Goal: Task Accomplishment & Management: Use online tool/utility

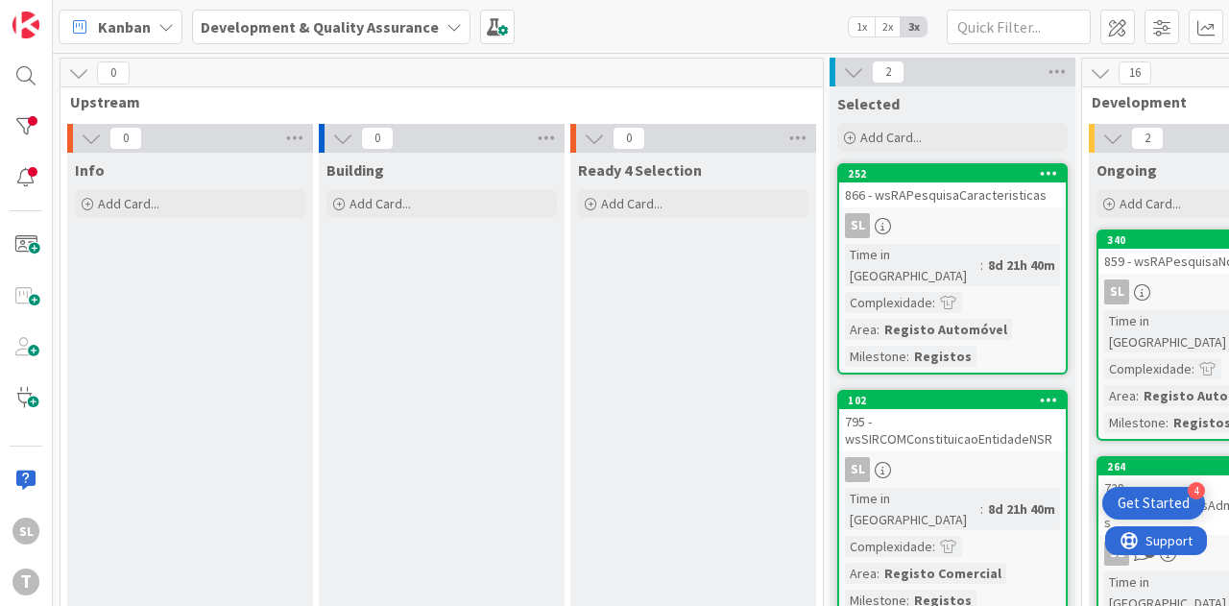
scroll to position [6, 530]
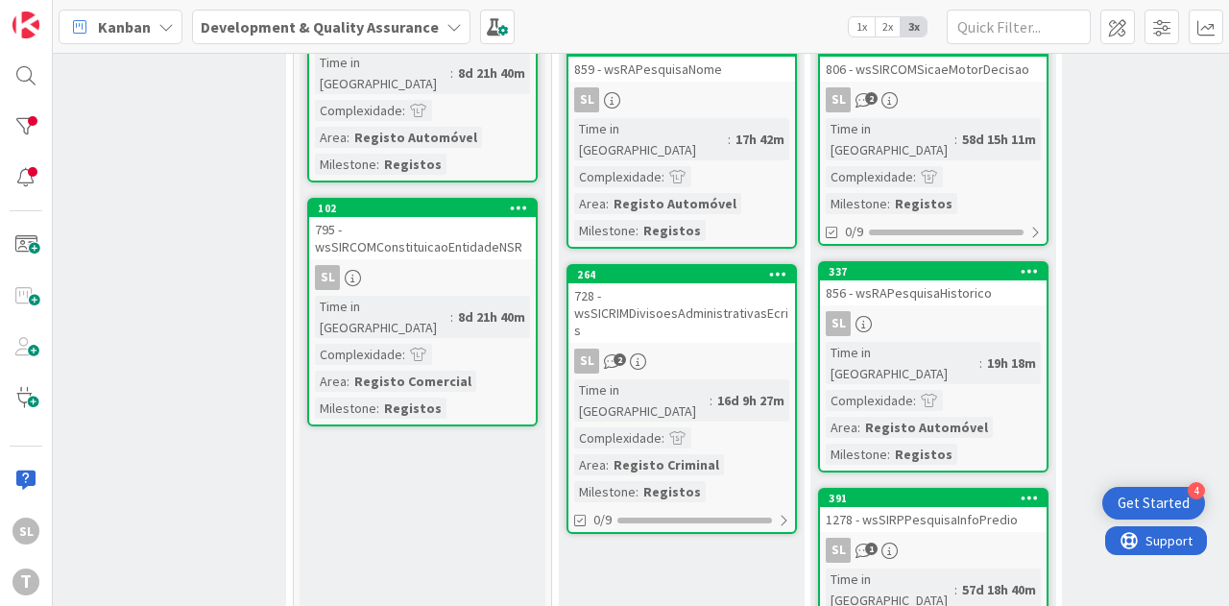
click at [685, 283] on div "728 - wsSICRIMDivisoesAdministrativasEcris" at bounding box center [681, 313] width 227 height 60
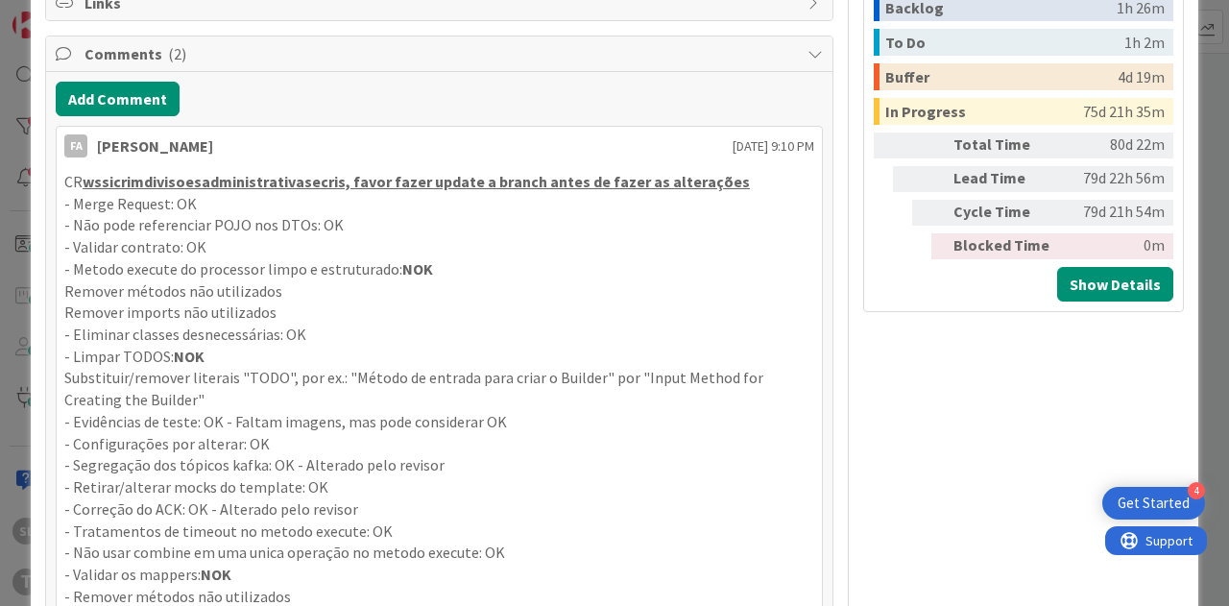
scroll to position [864, 0]
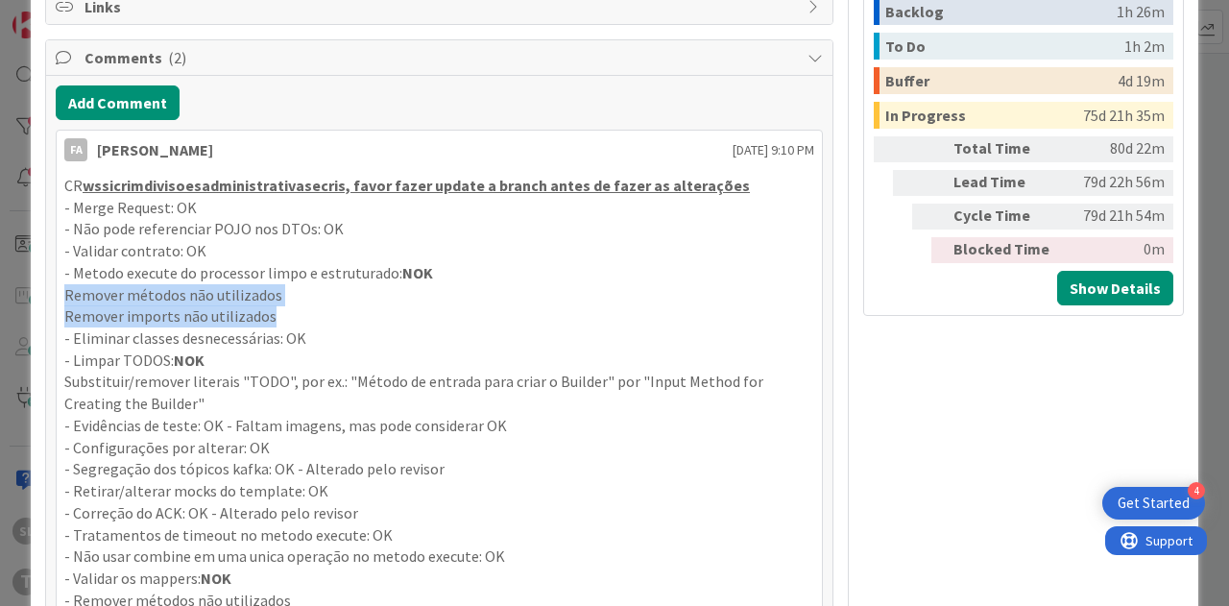
drag, startPoint x: 278, startPoint y: 308, endPoint x: 50, endPoint y: 301, distance: 228.7
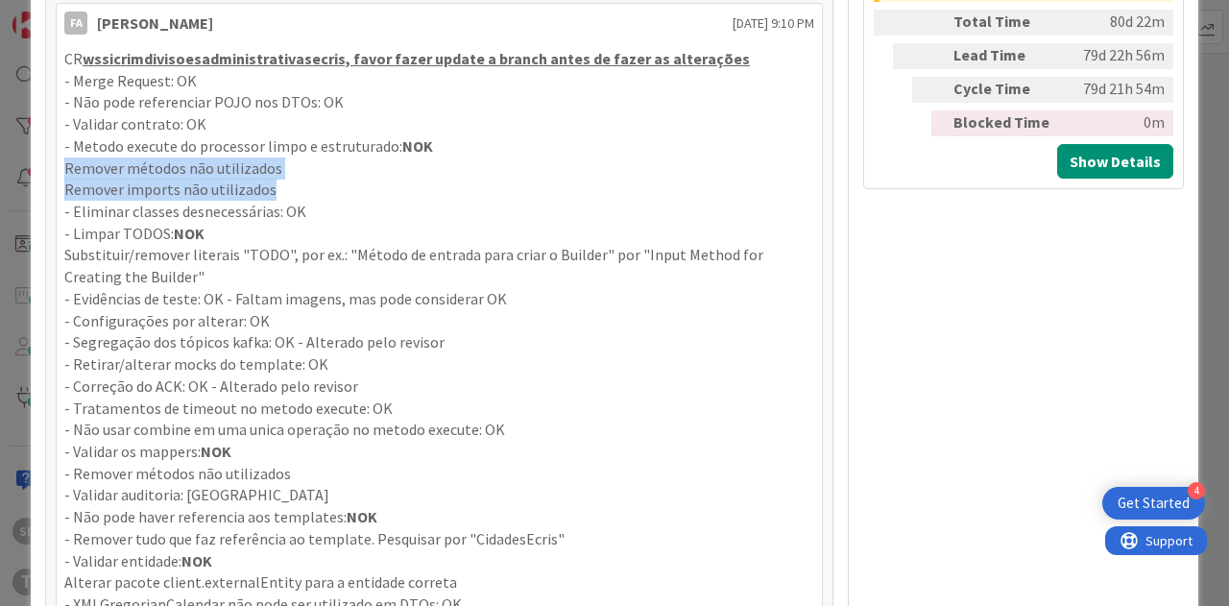
scroll to position [960, 0]
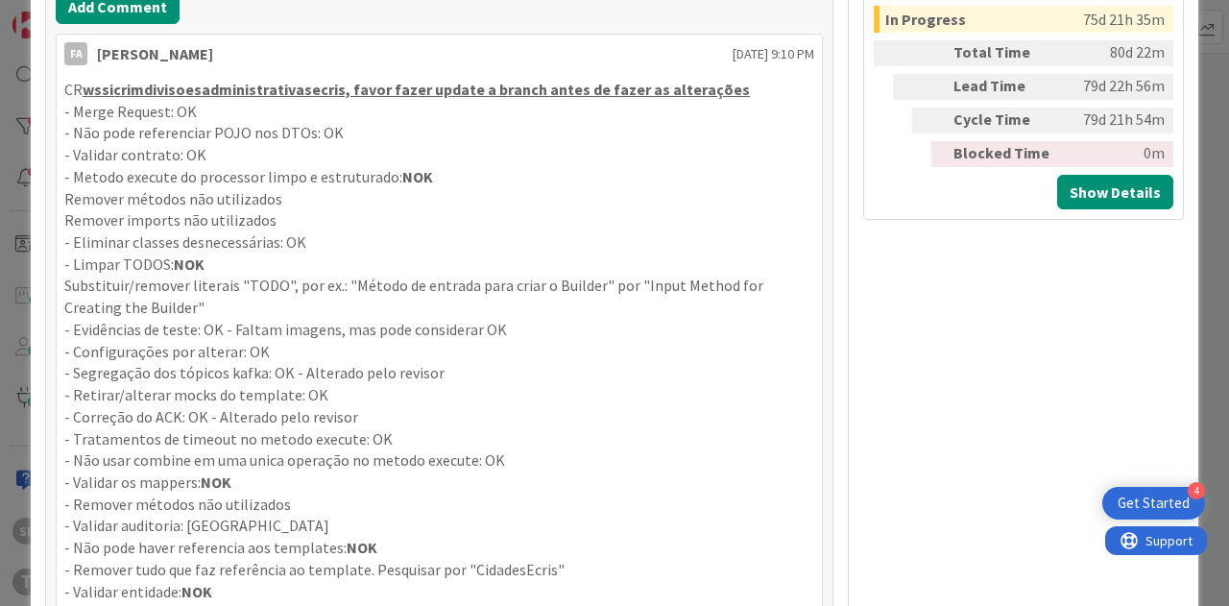
click at [309, 260] on p "- Limpar TODOS: NOK" at bounding box center [439, 265] width 750 height 22
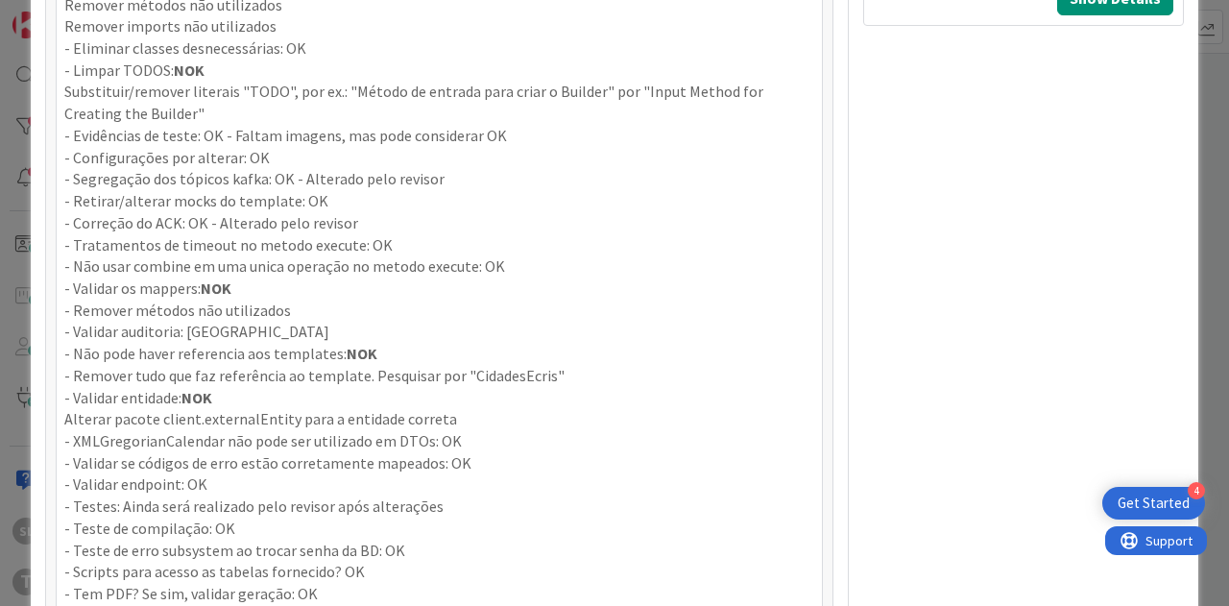
scroll to position [1152, 0]
click at [194, 350] on p "- Não pode haver referencia aos templates: NOK" at bounding box center [439, 356] width 750 height 22
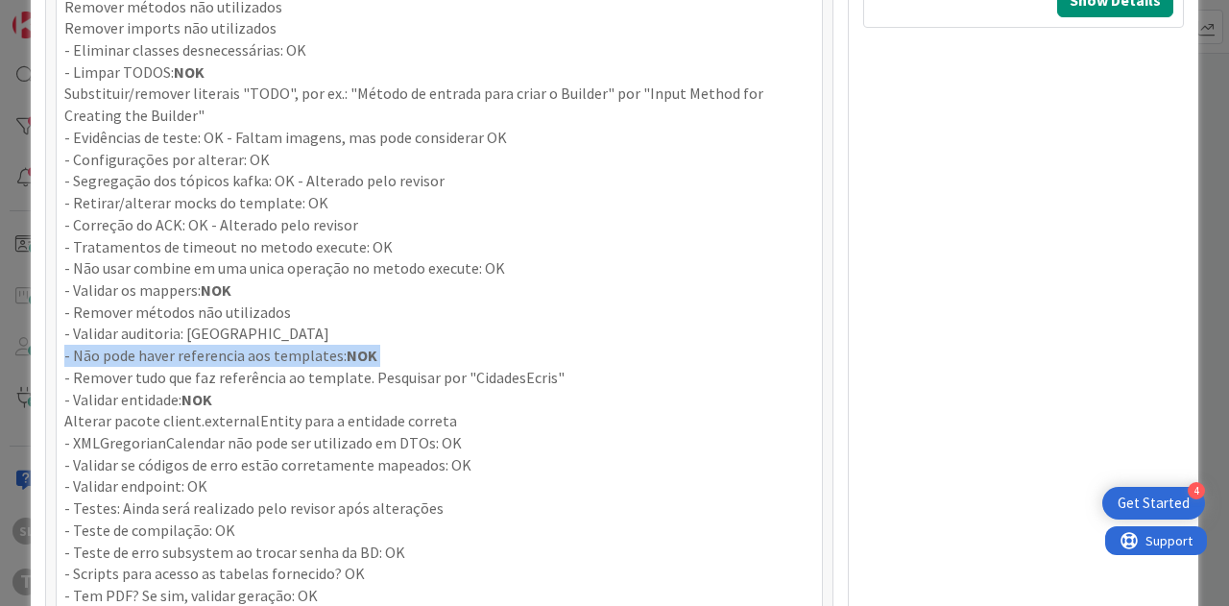
click at [194, 350] on p "- Não pode haver referencia aos templates: NOK" at bounding box center [439, 356] width 750 height 22
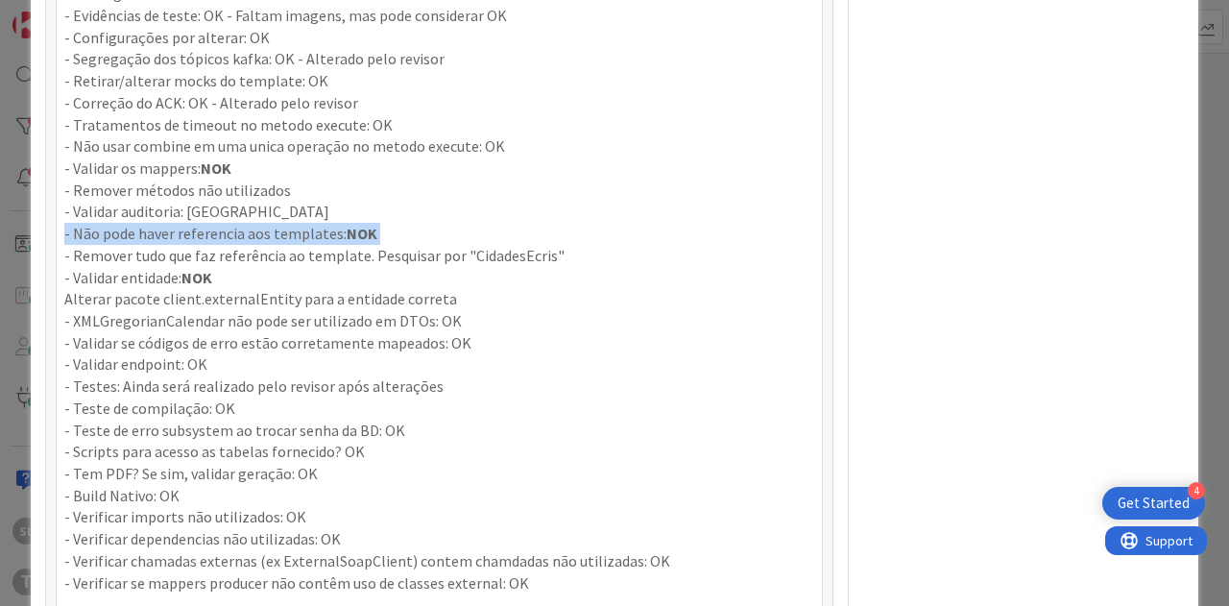
scroll to position [1248, 0]
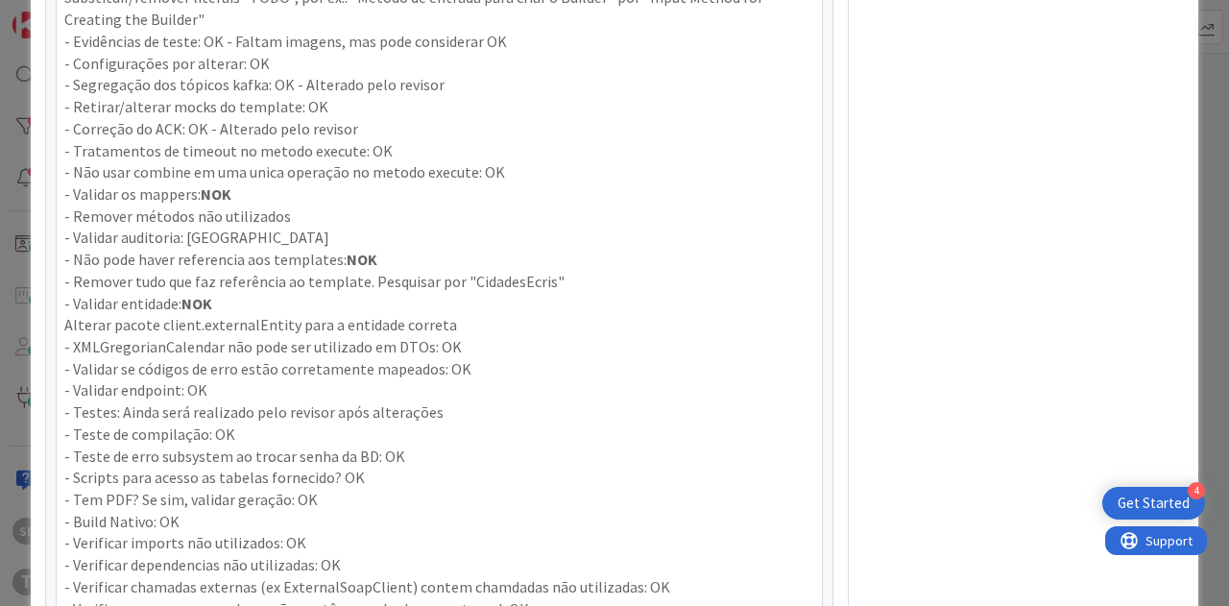
click at [137, 297] on p "- Validar entidade: NOK" at bounding box center [439, 304] width 750 height 22
drag, startPoint x: 72, startPoint y: 296, endPoint x: 171, endPoint y: 295, distance: 98.9
click at [171, 295] on p "- Validar entidade: NOK" at bounding box center [439, 304] width 750 height 22
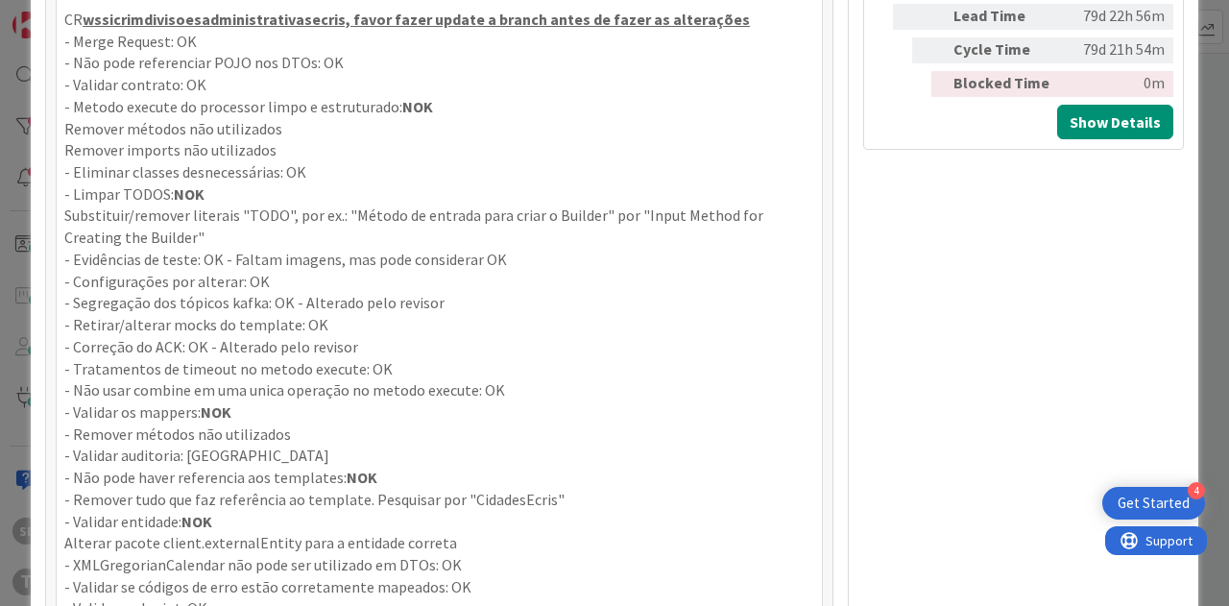
scroll to position [1029, 0]
click at [405, 102] on strong "NOK" at bounding box center [417, 107] width 31 height 19
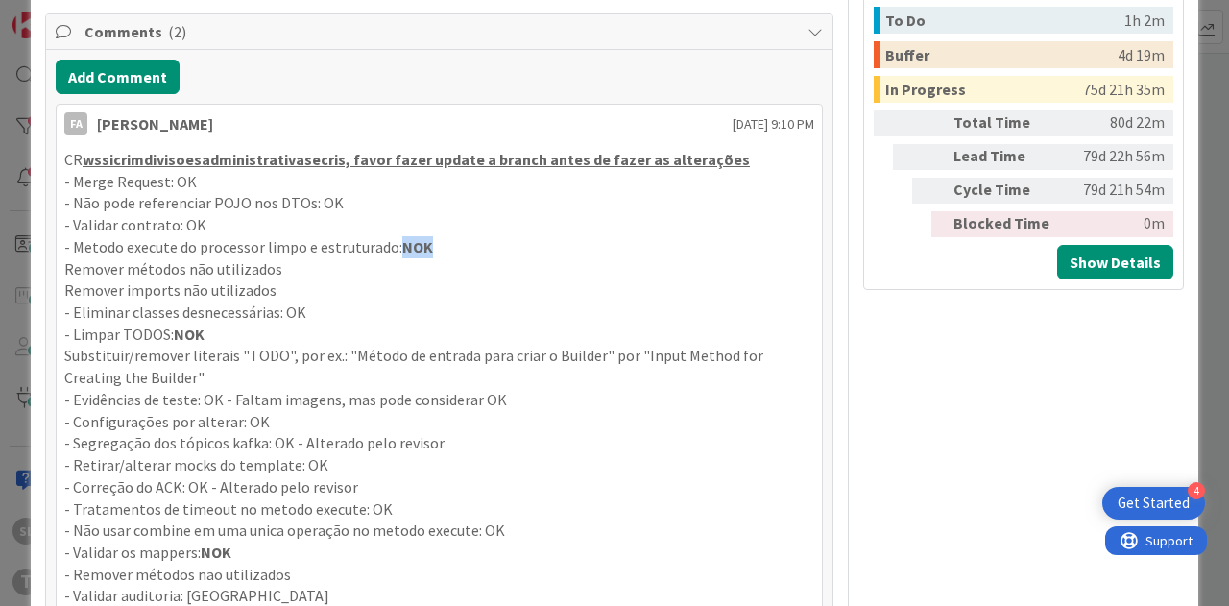
scroll to position [837, 0]
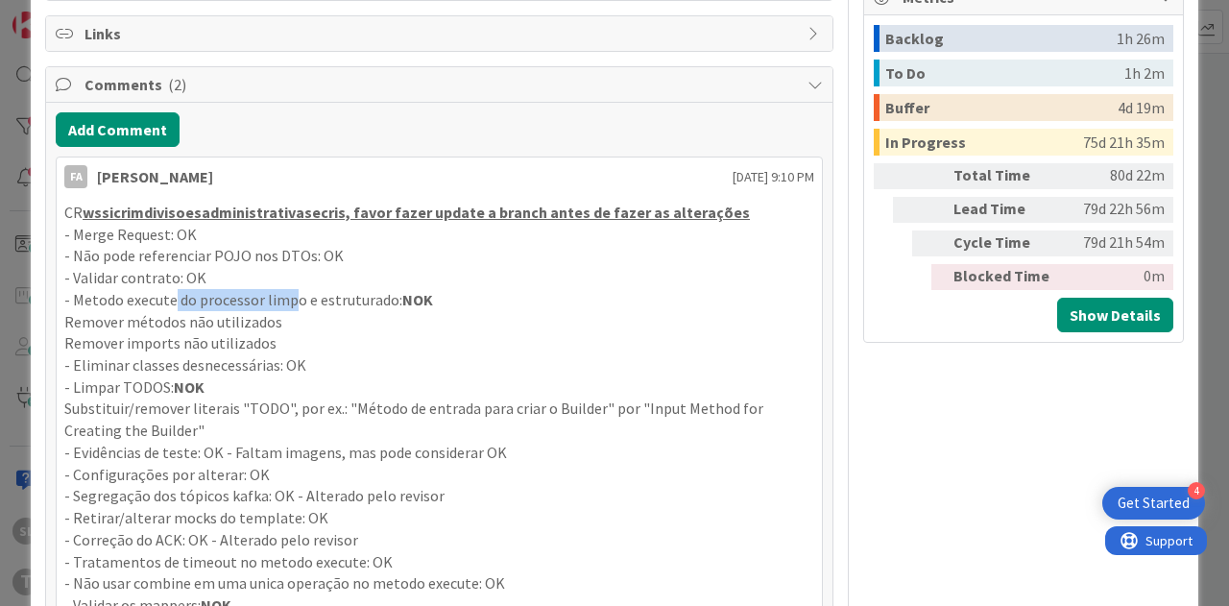
drag, startPoint x: 173, startPoint y: 302, endPoint x: 292, endPoint y: 296, distance: 119.3
click at [292, 296] on p "- Metodo execute do processor limpo e estruturado: NOK" at bounding box center [439, 300] width 750 height 22
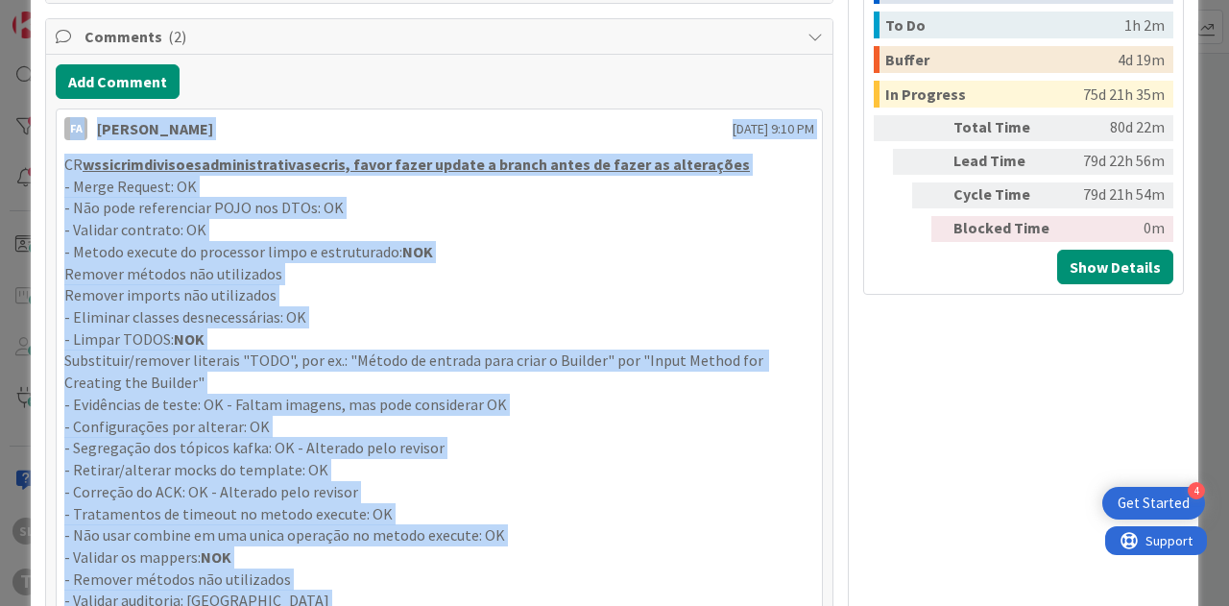
scroll to position [829, 0]
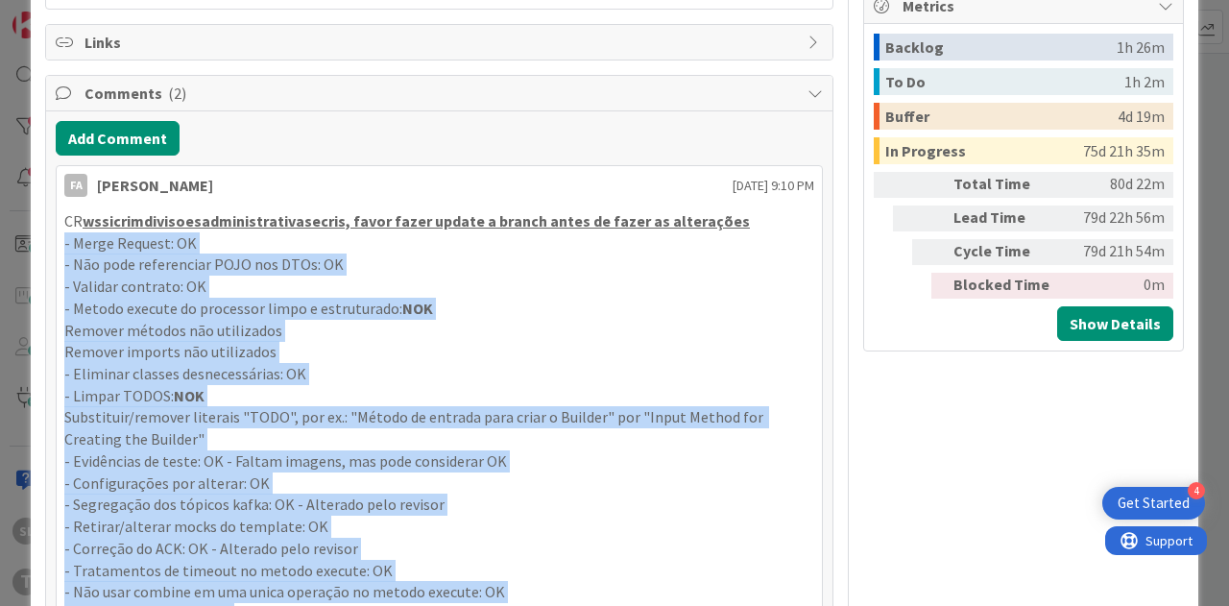
drag, startPoint x: 464, startPoint y: 347, endPoint x: 61, endPoint y: 237, distance: 417.0
copy div "- Lorem Ipsumdo: SI - Ame cons adipiscinge SEDD eiu TEMp: IN - Utlabor etdolore…"
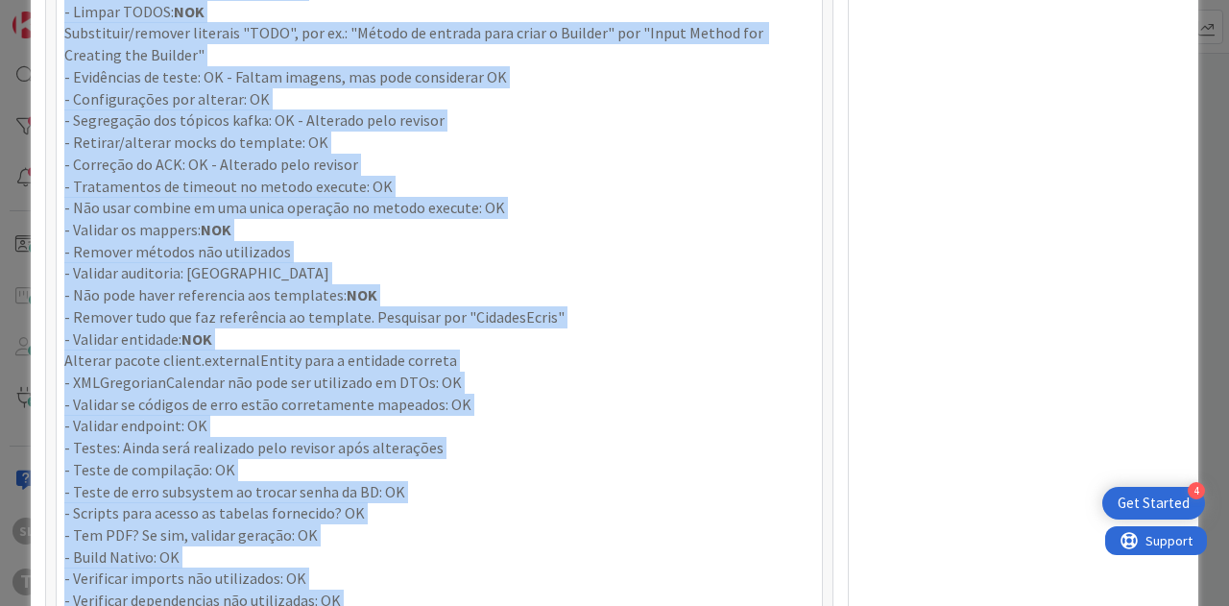
copy div "- Lorem Ipsumdo: SI - Ame cons adipiscinge SEDD eiu TEMp: IN - Utlabor etdolore…"
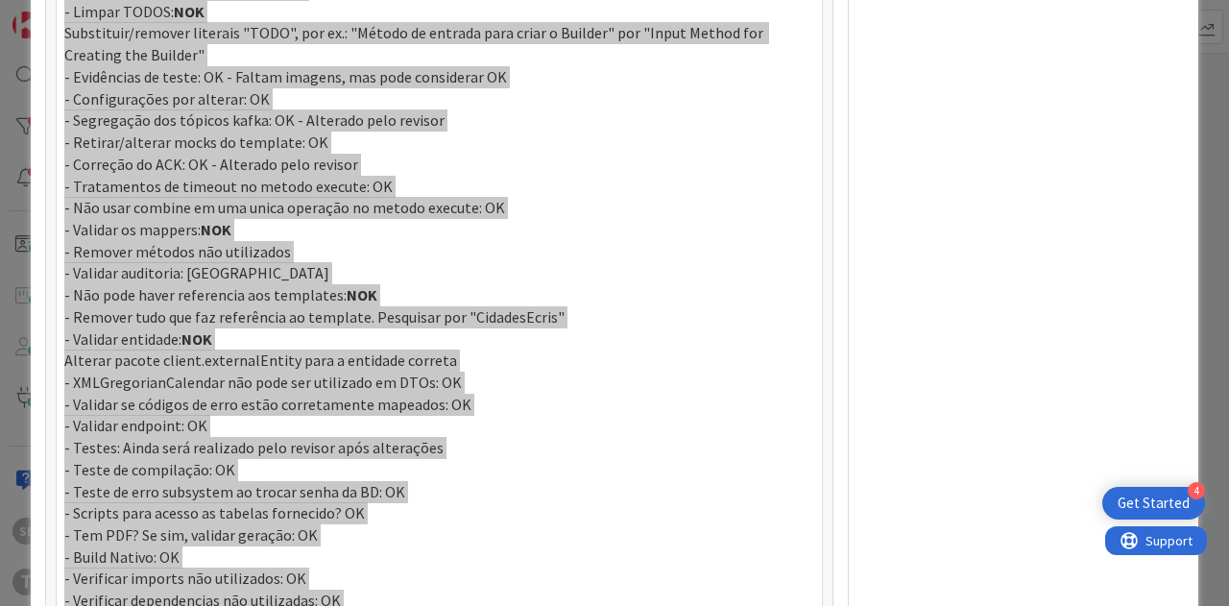
type textarea "x"
